Goal: Communication & Community: Answer question/provide support

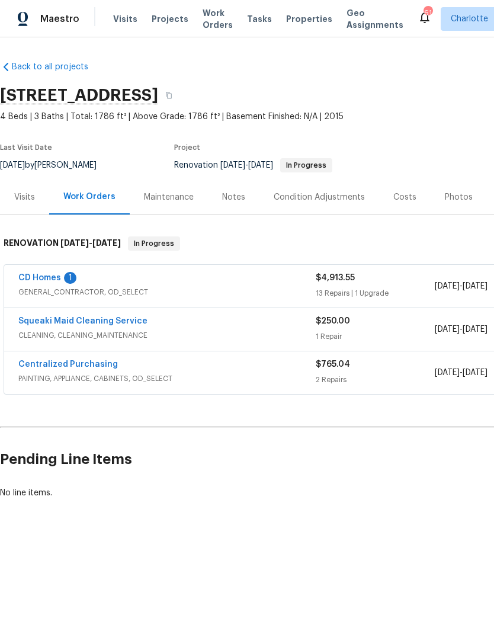
click at [34, 280] on link "CD Homes" at bounding box center [39, 278] width 43 height 8
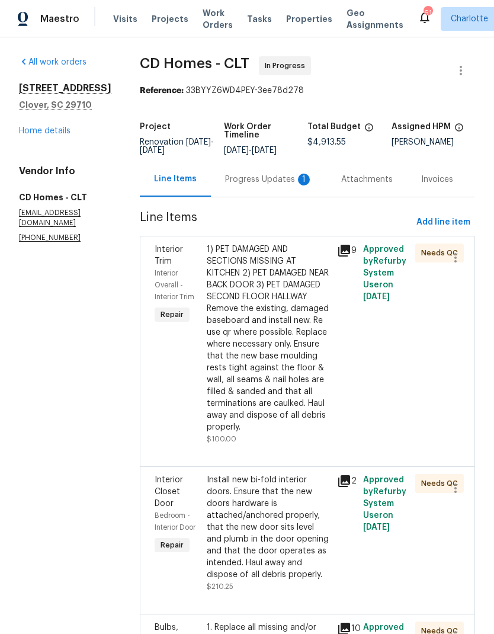
click at [266, 190] on div "Progress Updates 1" at bounding box center [269, 179] width 116 height 35
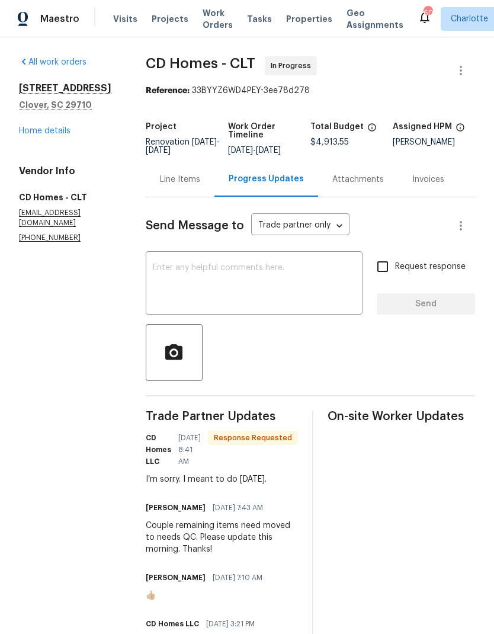
click at [174, 181] on div "Line Items" at bounding box center [180, 180] width 40 height 12
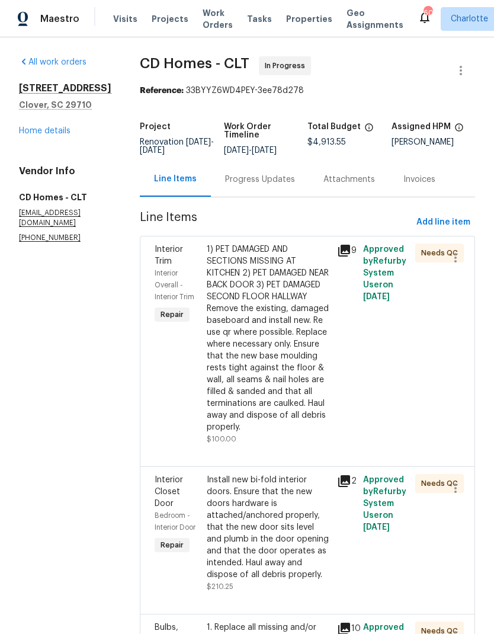
click at [252, 182] on div "Progress Updates" at bounding box center [260, 180] width 70 height 12
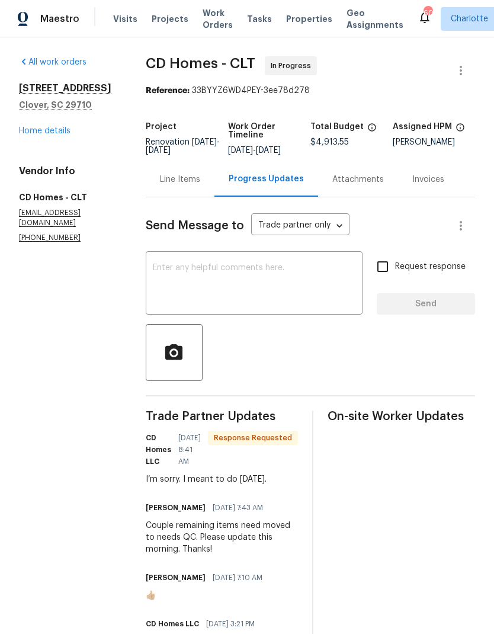
click at [248, 280] on textarea at bounding box center [254, 285] width 203 height 42
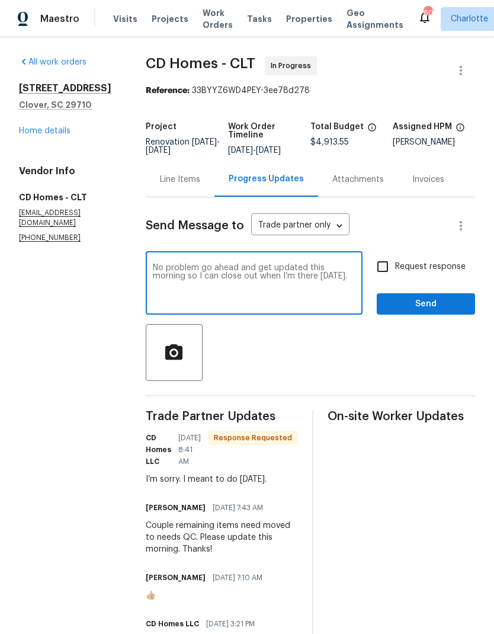
type textarea "No problem go ahead and get updated this morning so I can close out when I’m th…"
click at [391, 272] on input "Request response" at bounding box center [383, 266] width 25 height 25
checkbox input "true"
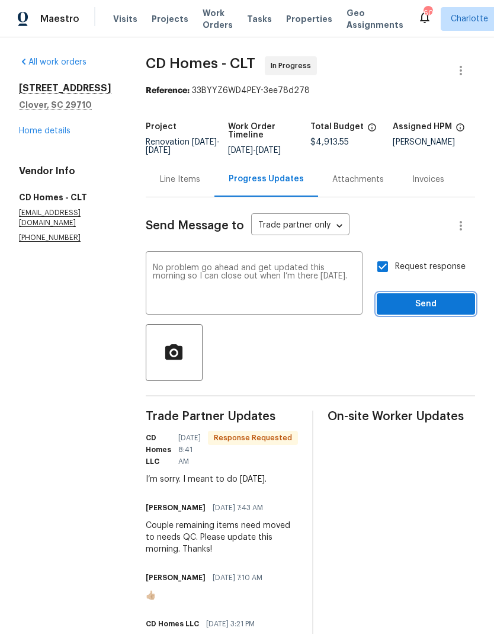
click at [435, 301] on span "Send" at bounding box center [426, 304] width 79 height 15
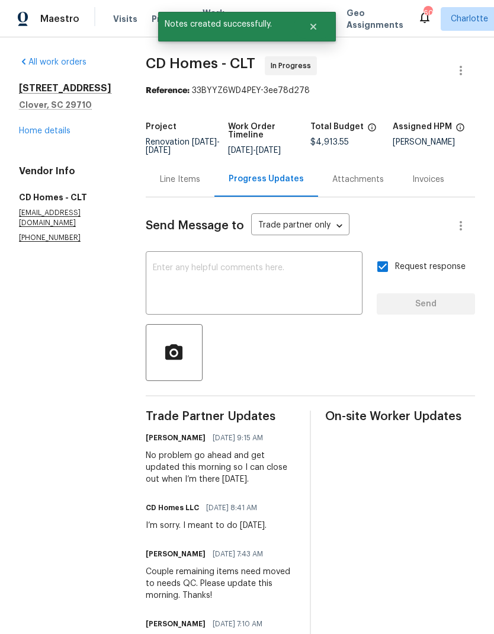
click at [35, 132] on link "Home details" at bounding box center [45, 131] width 52 height 8
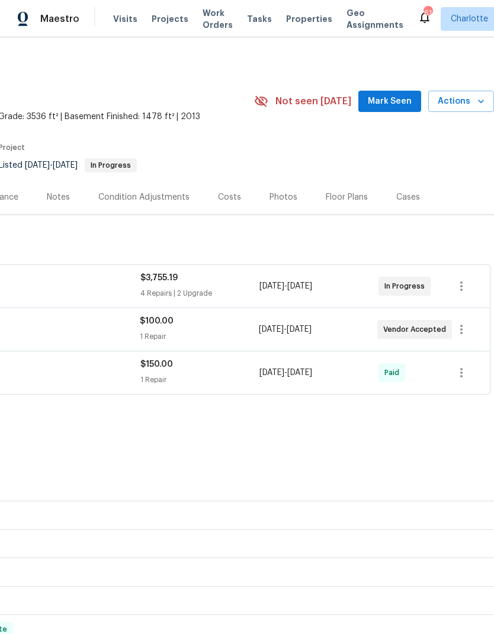
scroll to position [0, 175]
click at [391, 104] on span "Mark Seen" at bounding box center [390, 101] width 44 height 15
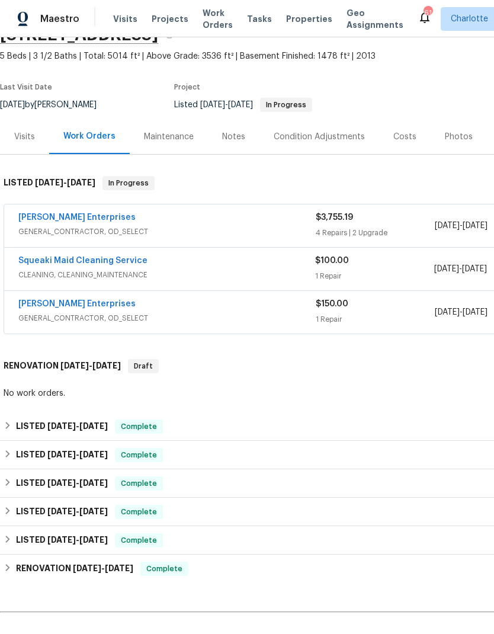
scroll to position [60, 0]
click at [43, 218] on link "Nordman Enterprises" at bounding box center [76, 217] width 117 height 8
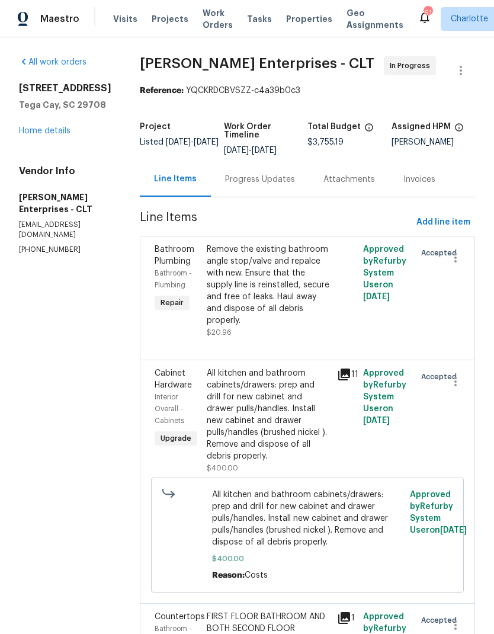
click at [265, 189] on div "Progress Updates" at bounding box center [260, 179] width 98 height 35
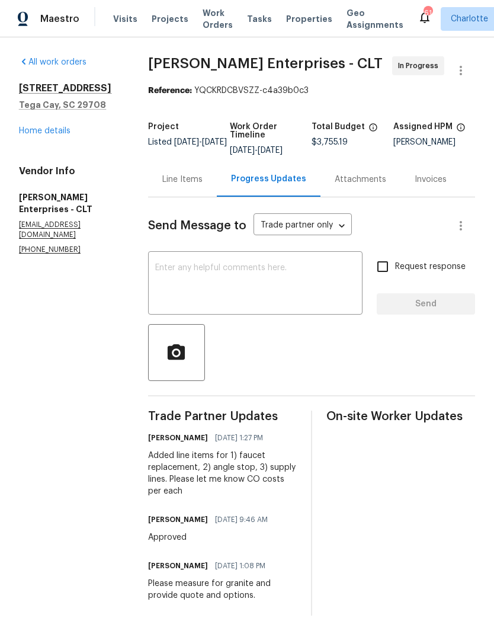
click at [33, 133] on link "Home details" at bounding box center [45, 131] width 52 height 8
